Goal: Connect with others: Connect with others

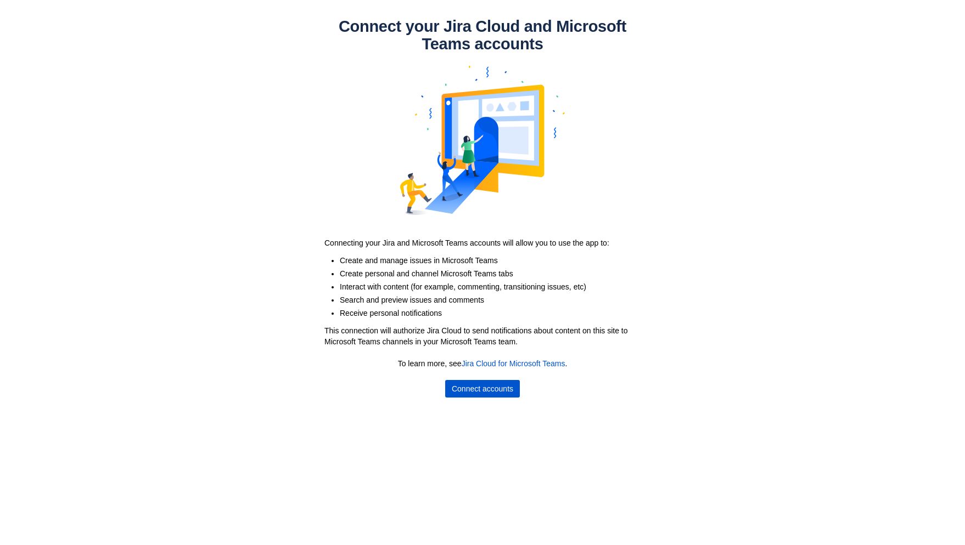
click at [503, 387] on span "Connect accounts" at bounding box center [482, 389] width 61 height 18
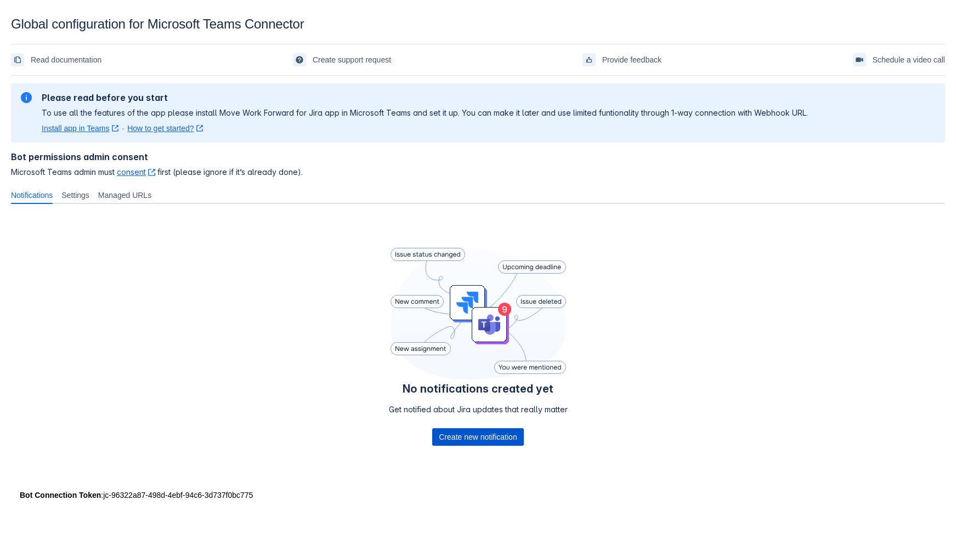
click at [476, 439] on span "Create new notification" at bounding box center [478, 438] width 78 height 18
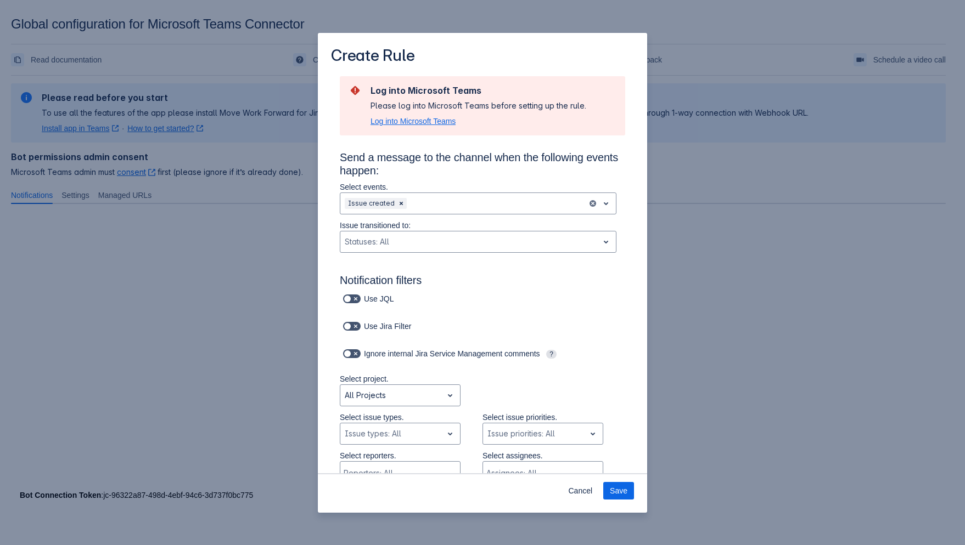
click at [414, 121] on span "Log into Microsoft Teams" at bounding box center [412, 121] width 85 height 11
click at [579, 488] on span "Cancel" at bounding box center [580, 491] width 24 height 18
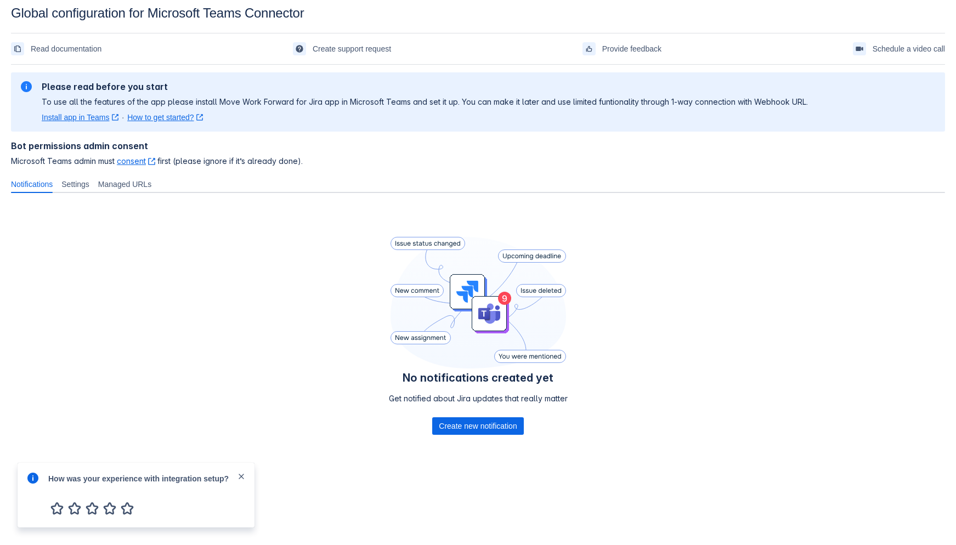
scroll to position [16, 0]
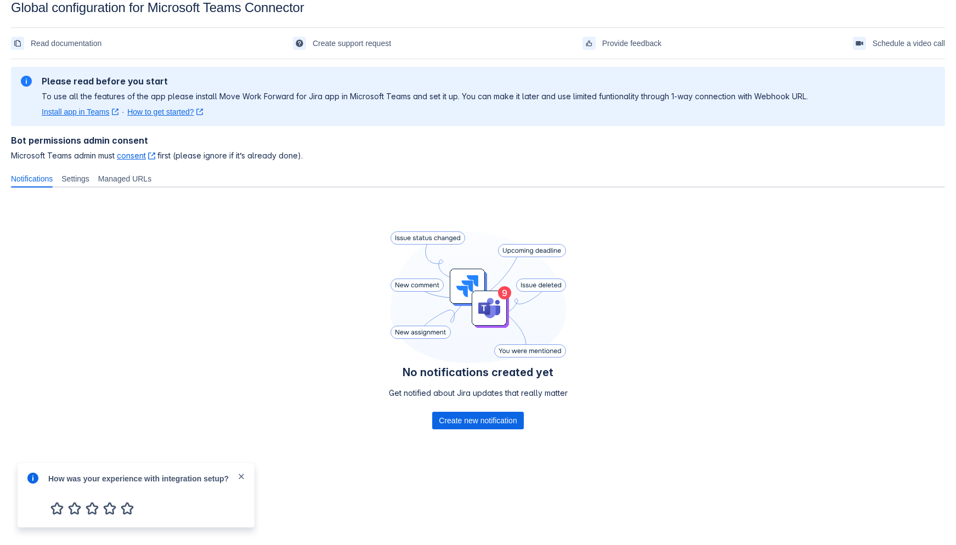
click at [241, 477] on span "close" at bounding box center [241, 476] width 9 height 9
